Goal: Information Seeking & Learning: Check status

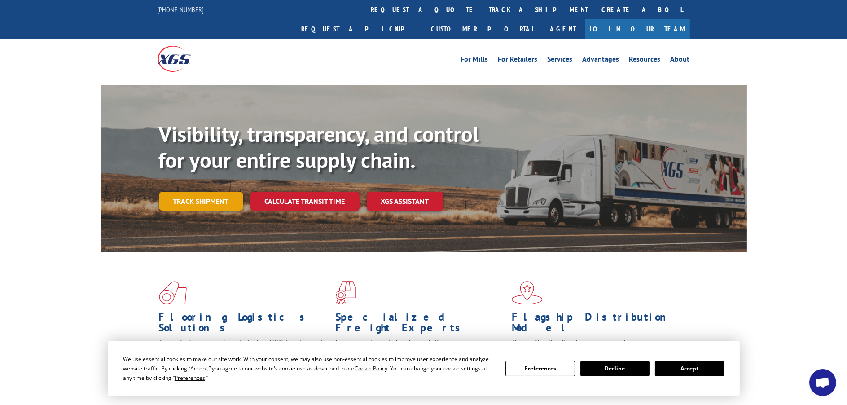
click at [215, 192] on link "Track shipment" at bounding box center [201, 201] width 84 height 19
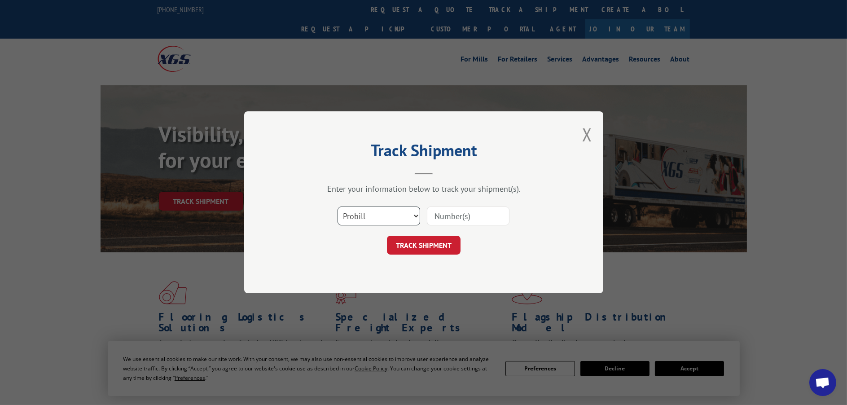
click at [392, 217] on select "Select category... Probill BOL PO" at bounding box center [379, 216] width 83 height 19
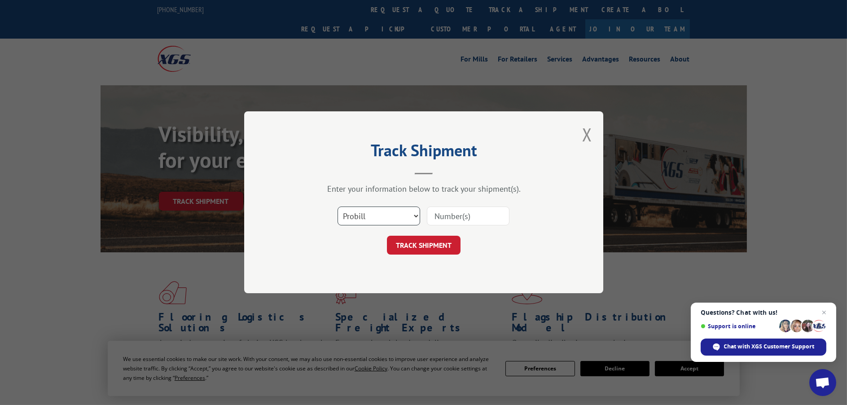
select select "bol"
click at [338, 207] on select "Select category... Probill BOL PO" at bounding box center [379, 216] width 83 height 19
click at [475, 215] on input at bounding box center [468, 216] width 83 height 19
drag, startPoint x: 475, startPoint y: 216, endPoint x: 458, endPoint y: 215, distance: 17.1
click at [458, 215] on input at bounding box center [468, 216] width 83 height 19
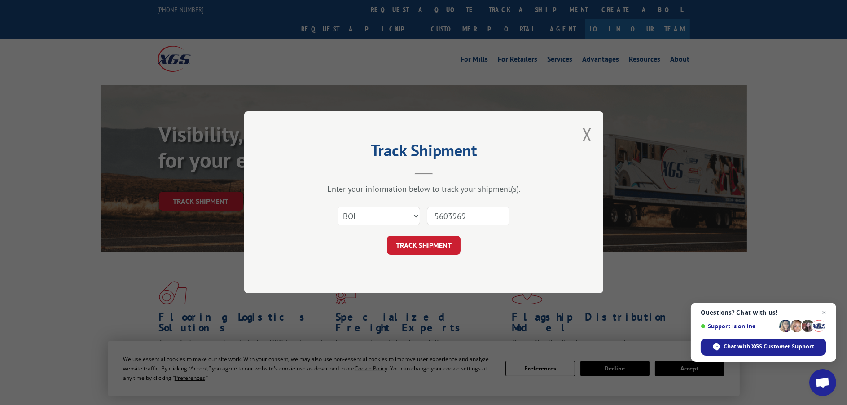
type input "5603969"
click at [387, 236] on button "TRACK SHIPMENT" at bounding box center [424, 245] width 74 height 19
